Goal: Task Accomplishment & Management: Use online tool/utility

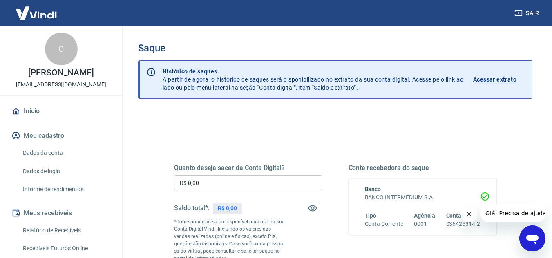
click at [205, 79] on p "Histórico de saques A partir de agora, o histórico de saques será disponibiliza…" at bounding box center [313, 79] width 301 height 24
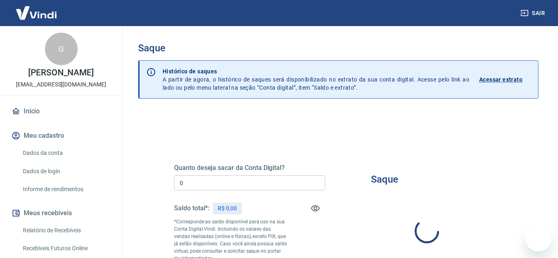
type input "R$ 0,00"
